Goal: Task Accomplishment & Management: Complete application form

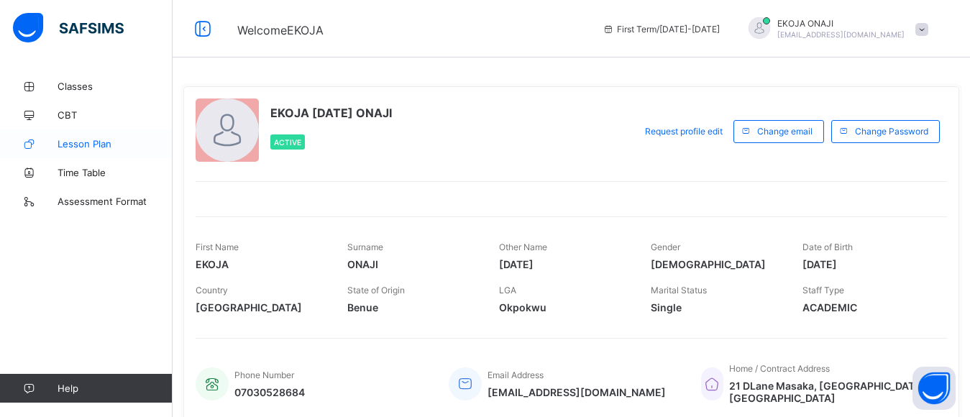
click at [81, 142] on span "Lesson Plan" at bounding box center [115, 144] width 115 height 12
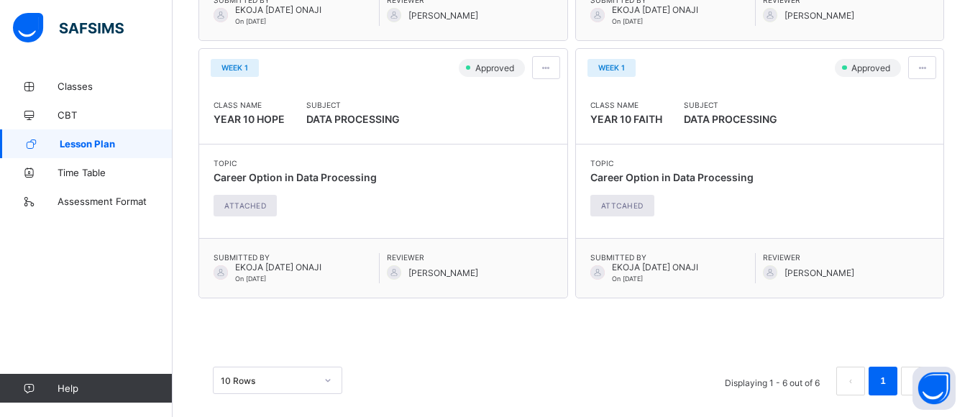
scroll to position [716, 0]
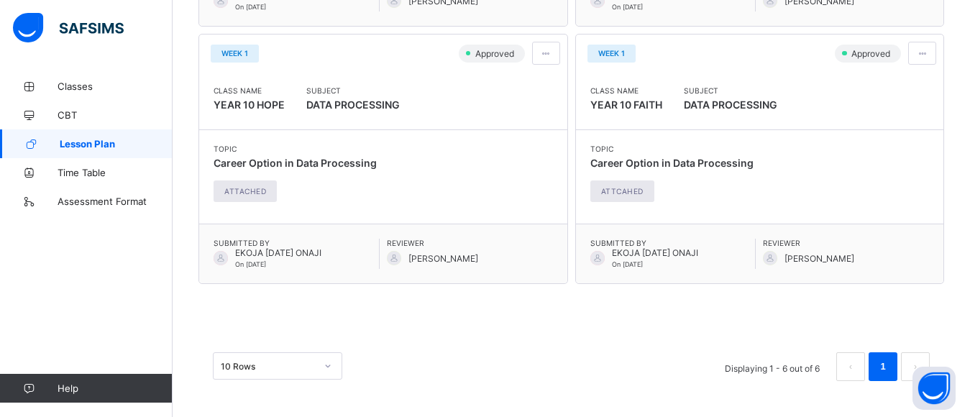
click at [326, 362] on div "10 Rows" at bounding box center [277, 365] width 129 height 27
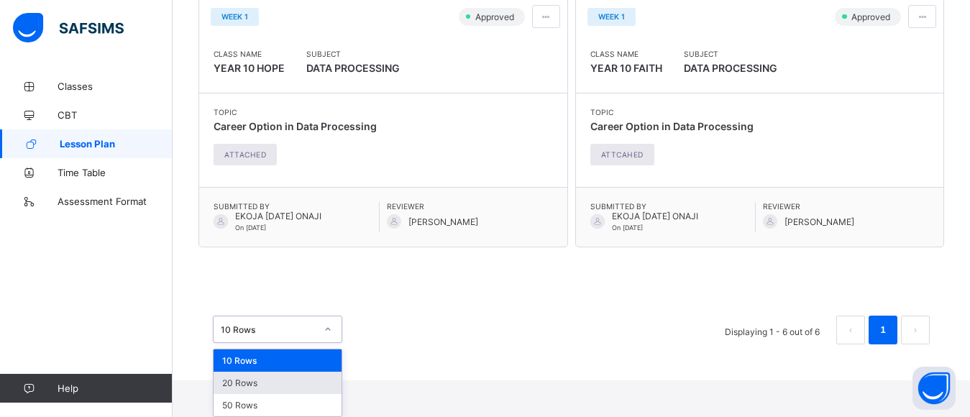
click at [257, 383] on div "20 Rows" at bounding box center [278, 383] width 128 height 22
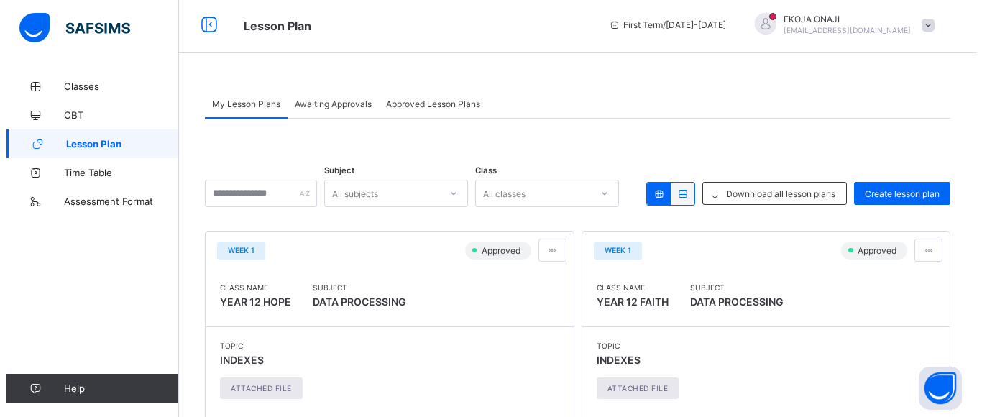
scroll to position [0, 0]
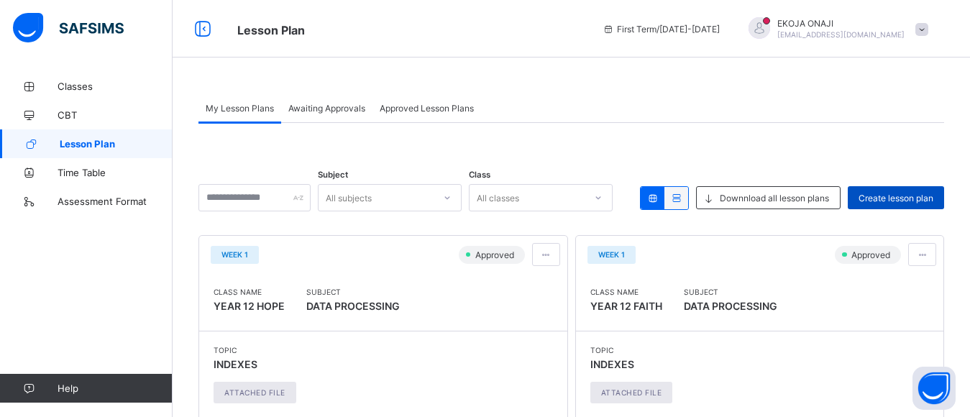
click at [900, 195] on span "Create lesson plan" at bounding box center [895, 198] width 75 height 11
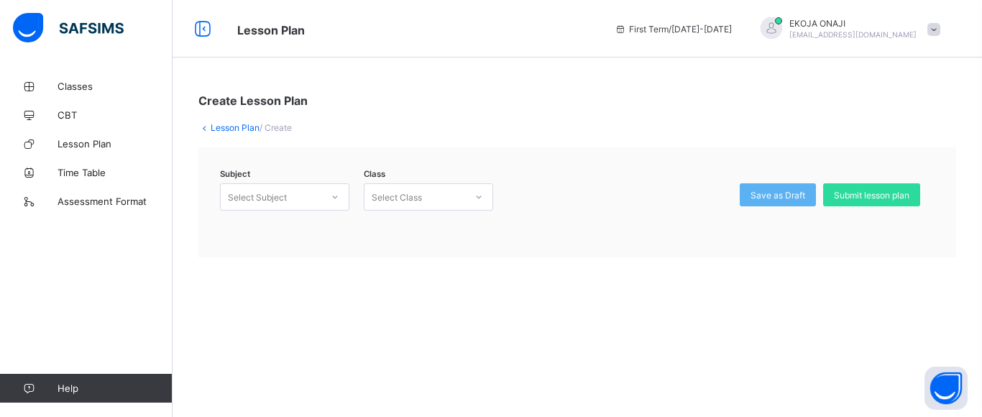
click at [301, 189] on div "Select Subject" at bounding box center [271, 197] width 101 height 20
click at [271, 257] on div "COMPUTER PRACTICALS (COPR)" at bounding box center [285, 255] width 128 height 33
click at [431, 198] on div "Select Class" at bounding box center [415, 197] width 101 height 20
click at [519, 129] on div "Lesson Plan / Create" at bounding box center [577, 127] width 758 height 11
click at [478, 200] on icon at bounding box center [479, 197] width 9 height 14
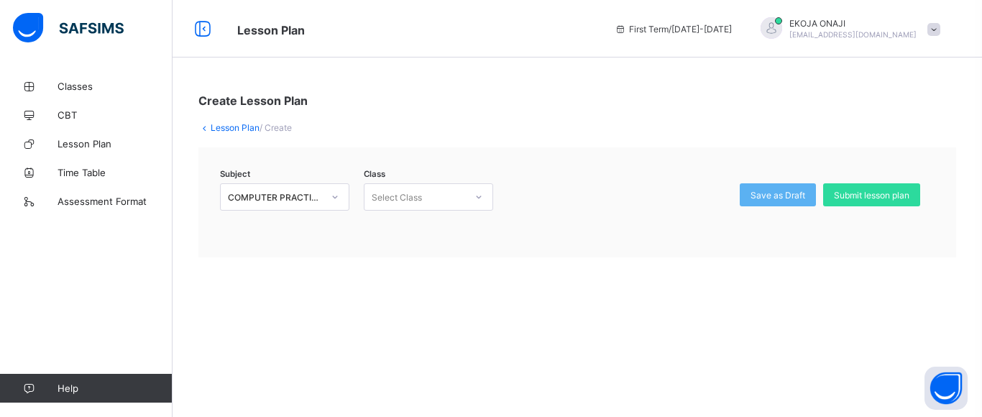
click at [549, 148] on div "Subject COMPUTER PRACTICALS (COPR) Class Select Class Save as Draft Submit less…" at bounding box center [577, 202] width 758 height 110
click at [279, 130] on span "/ Create" at bounding box center [276, 127] width 32 height 11
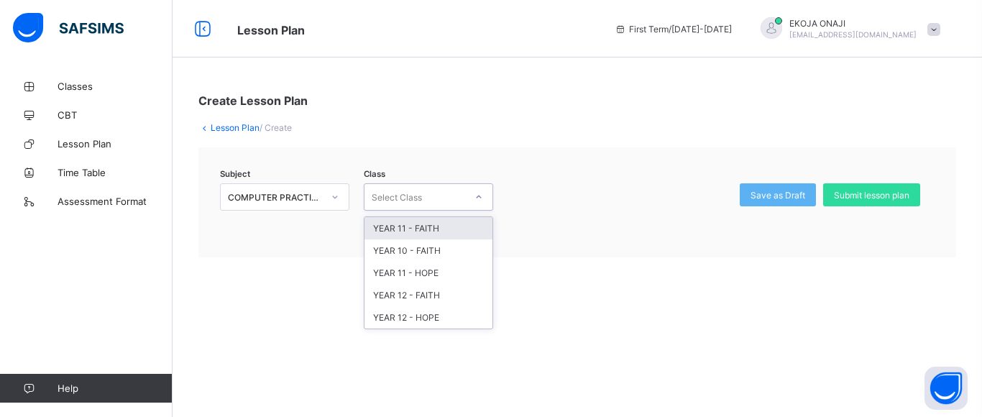
click at [479, 196] on icon at bounding box center [479, 197] width 9 height 14
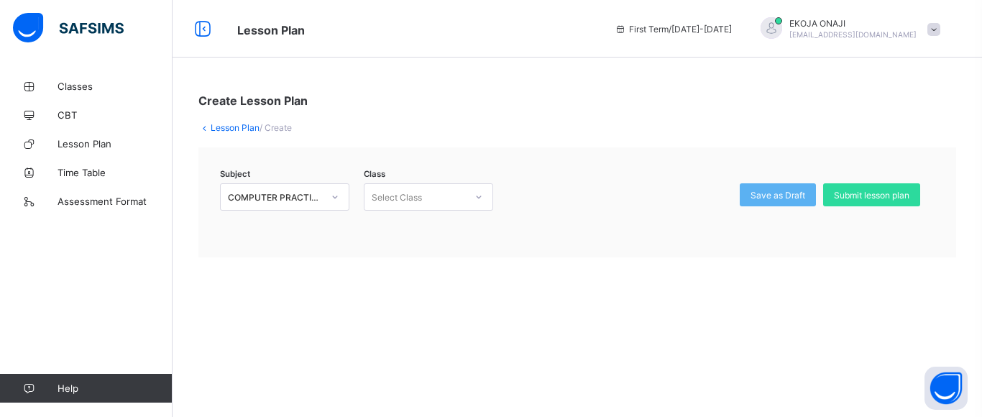
click at [494, 124] on div "Lesson Plan / Create" at bounding box center [577, 127] width 758 height 11
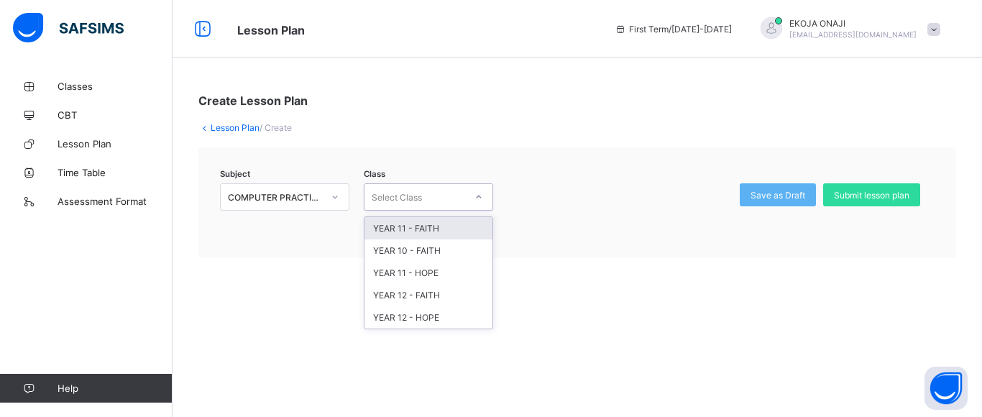
click at [478, 196] on icon at bounding box center [479, 197] width 9 height 14
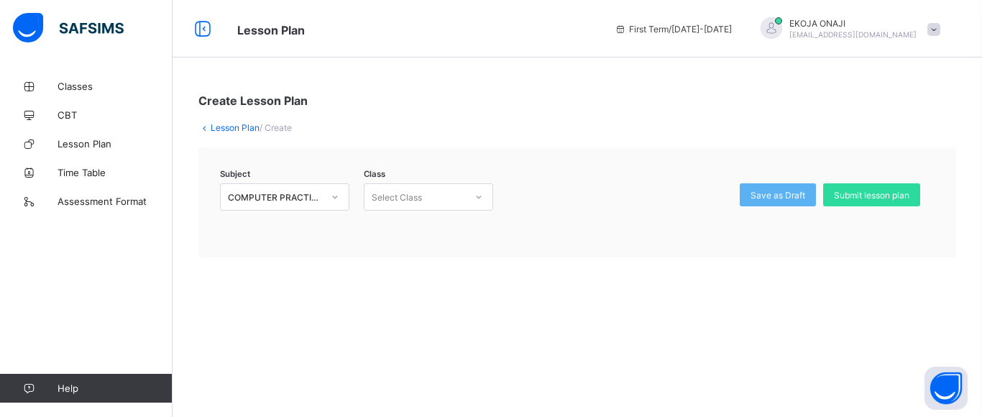
click at [535, 147] on div "Create Lesson Plan Lesson Plan / Create Subject COMPUTER PRACTICALS (COPR) Clas…" at bounding box center [578, 175] width 810 height 207
